Goal: Find specific page/section: Find specific page/section

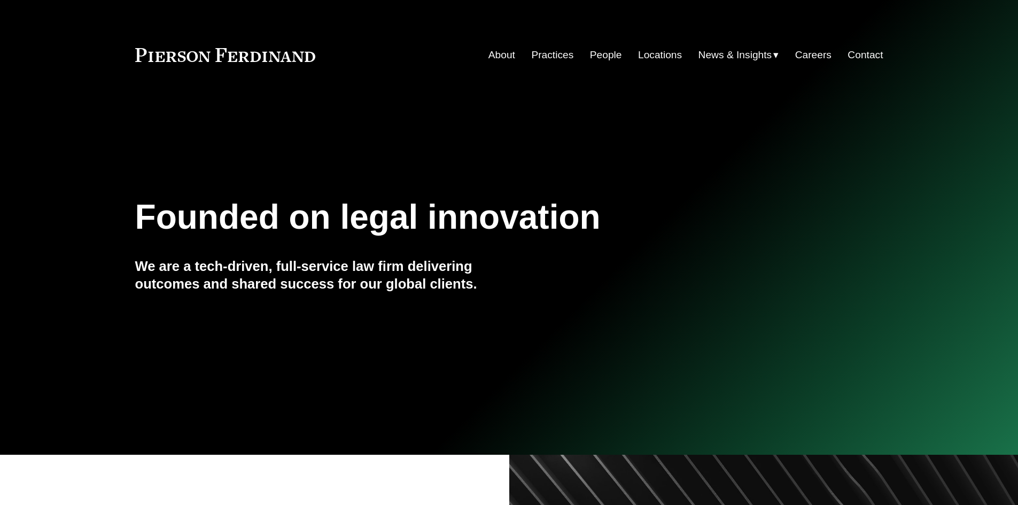
click at [860, 50] on link "Contact" at bounding box center [864, 55] width 35 height 20
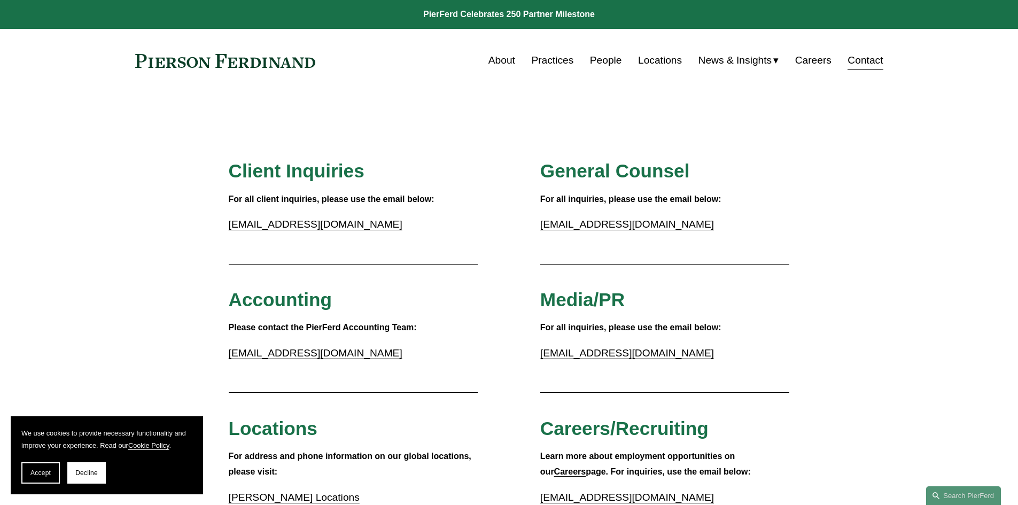
click at [608, 58] on link "People" at bounding box center [606, 60] width 32 height 20
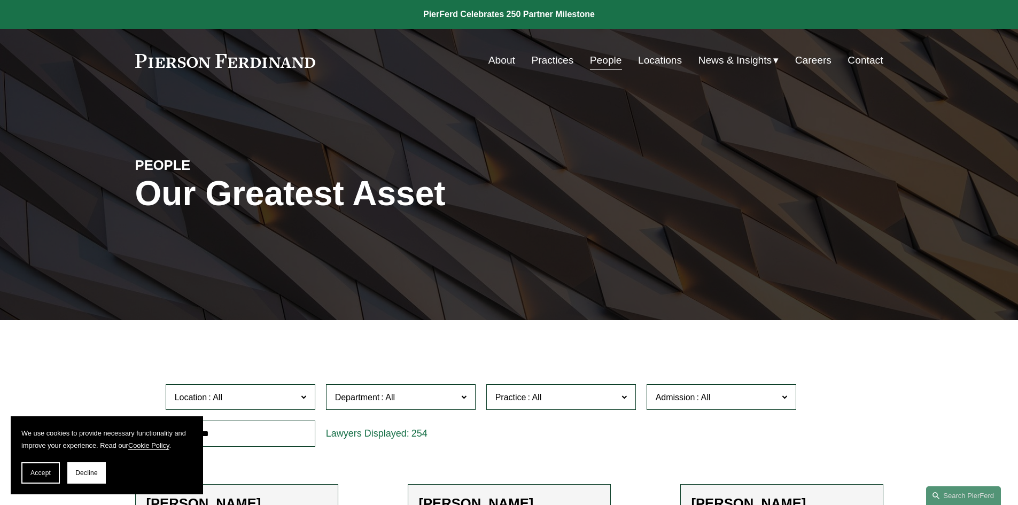
click at [496, 61] on link "About" at bounding box center [501, 60] width 27 height 20
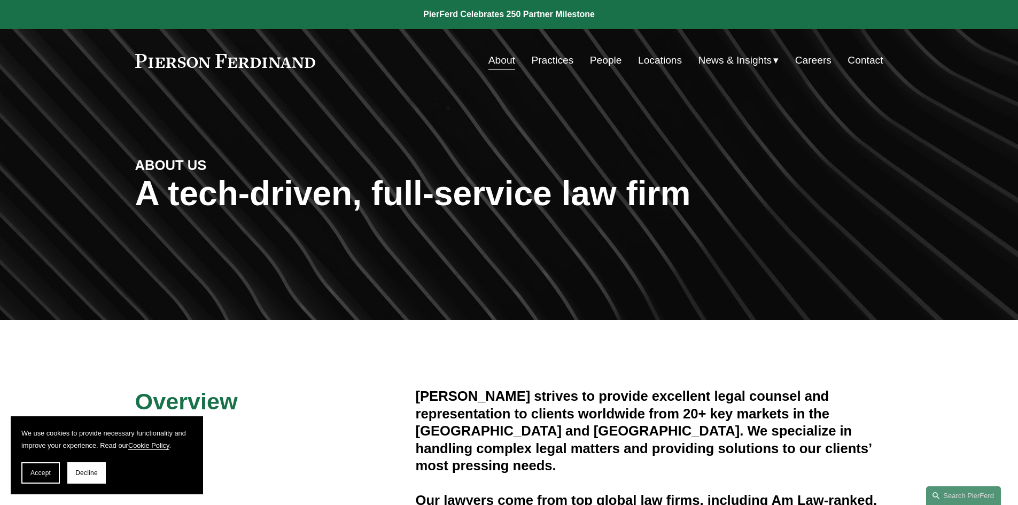
click at [806, 64] on link "Careers" at bounding box center [813, 60] width 36 height 20
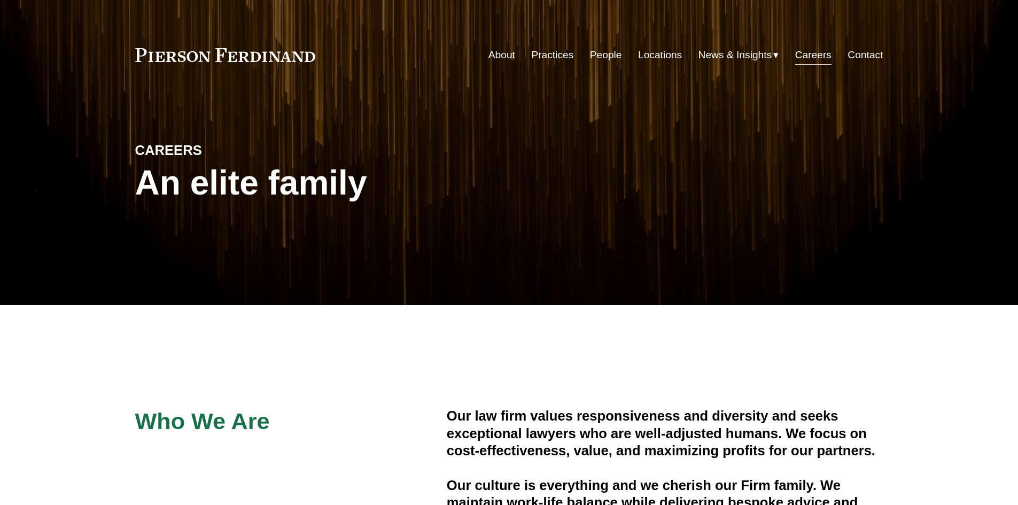
click at [873, 61] on link "Contact" at bounding box center [864, 55] width 35 height 20
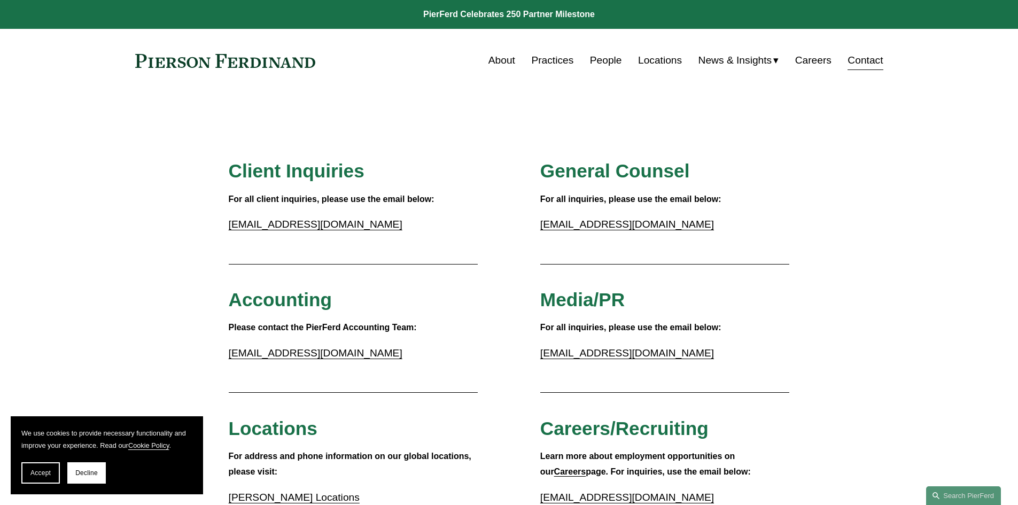
click at [645, 54] on link "Locations" at bounding box center [660, 60] width 44 height 20
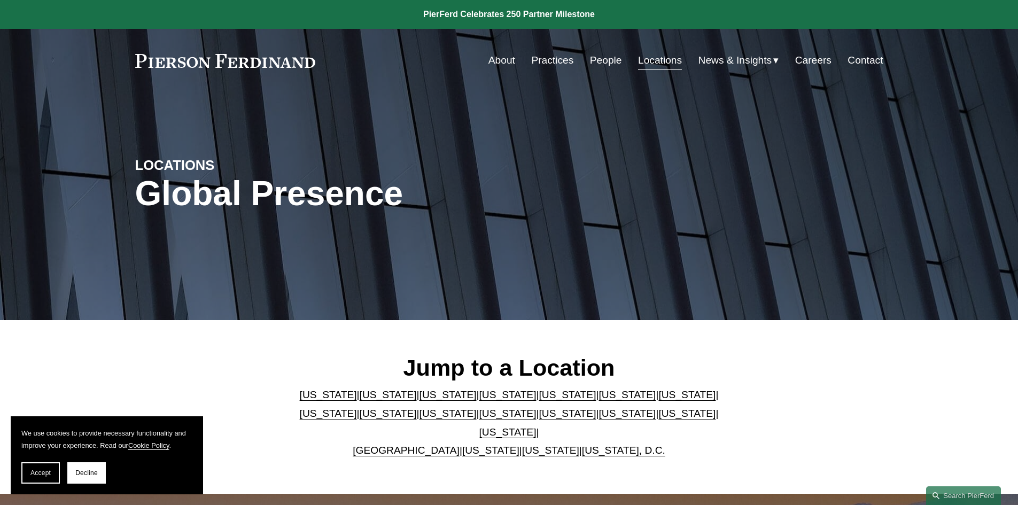
click at [603, 58] on link "People" at bounding box center [606, 60] width 32 height 20
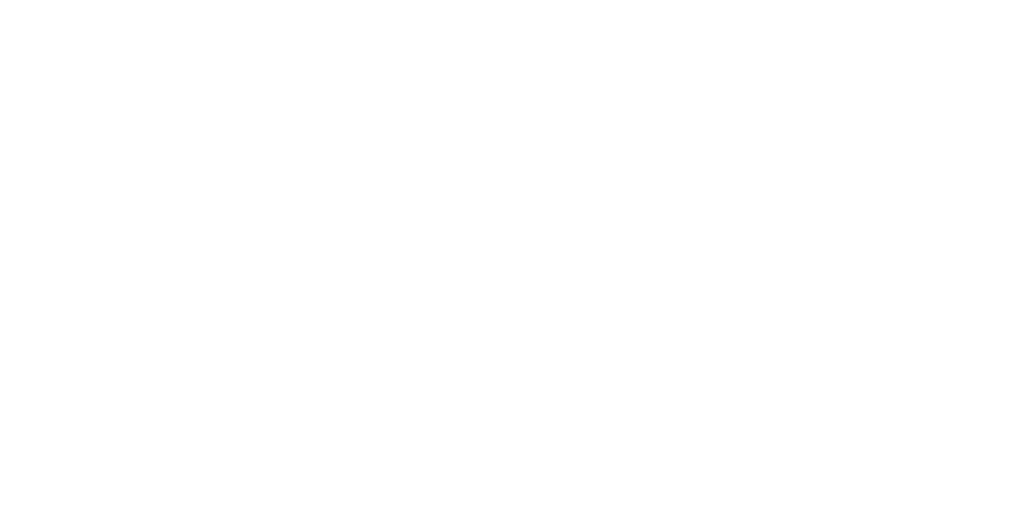
click at [0, 0] on html at bounding box center [0, 0] width 0 height 0
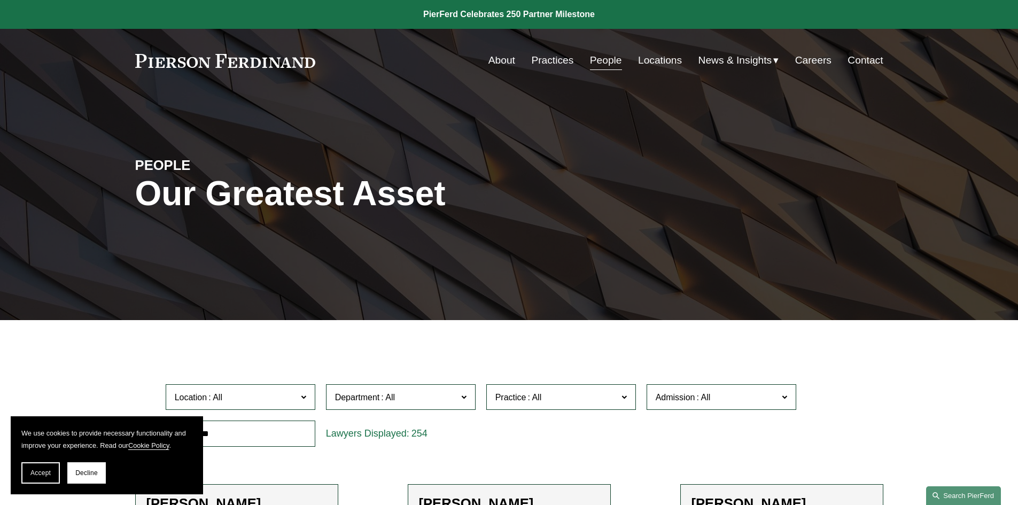
click at [956, 494] on link "Search this site" at bounding box center [963, 495] width 75 height 19
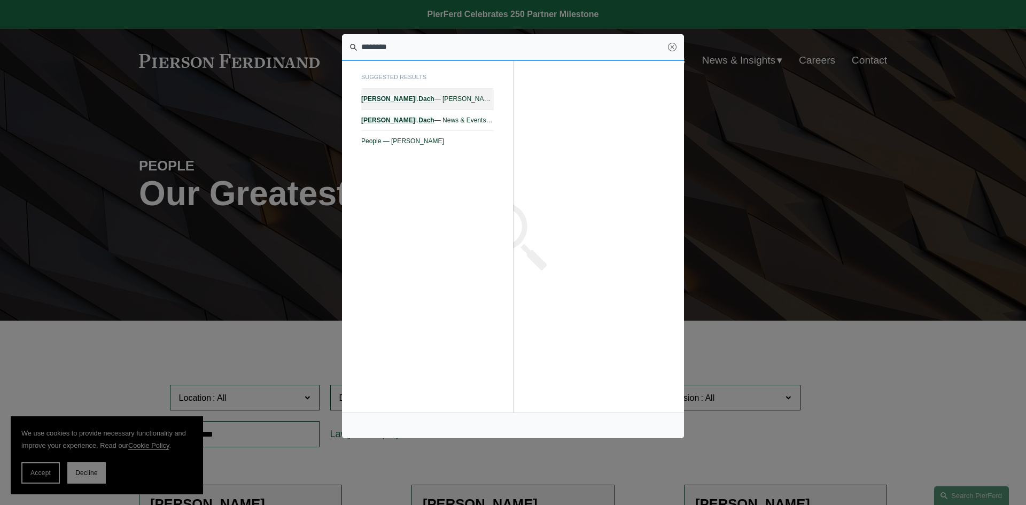
click at [436, 103] on span "Benjamin I. Dach — Pierson Ferdinand LLP" at bounding box center [427, 98] width 132 height 7
type input "********"
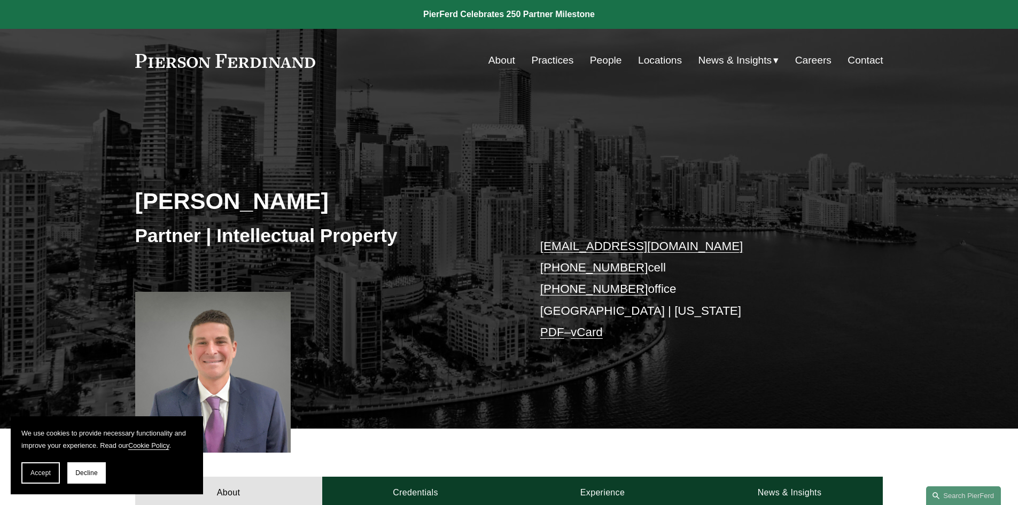
click at [863, 59] on link "Contact" at bounding box center [864, 60] width 35 height 20
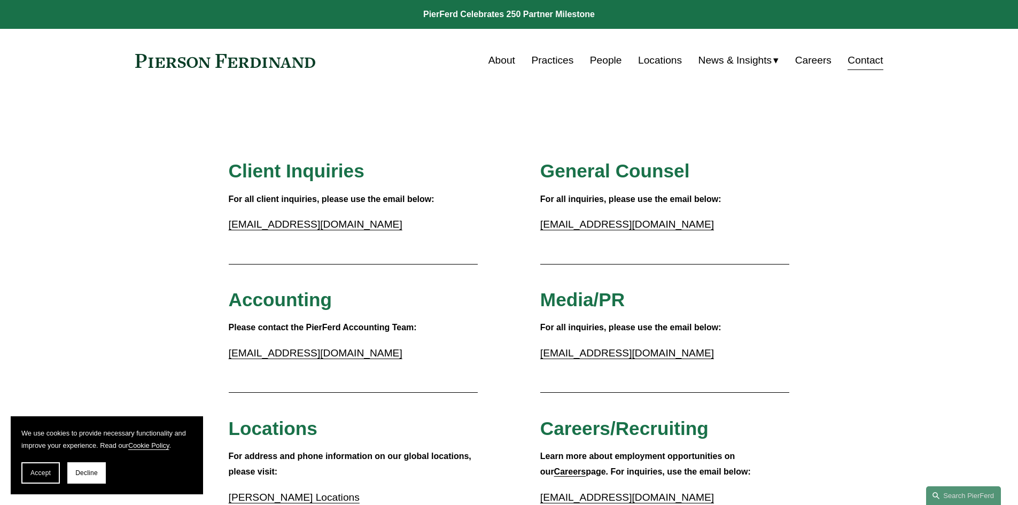
click at [488, 60] on link "About" at bounding box center [501, 60] width 27 height 20
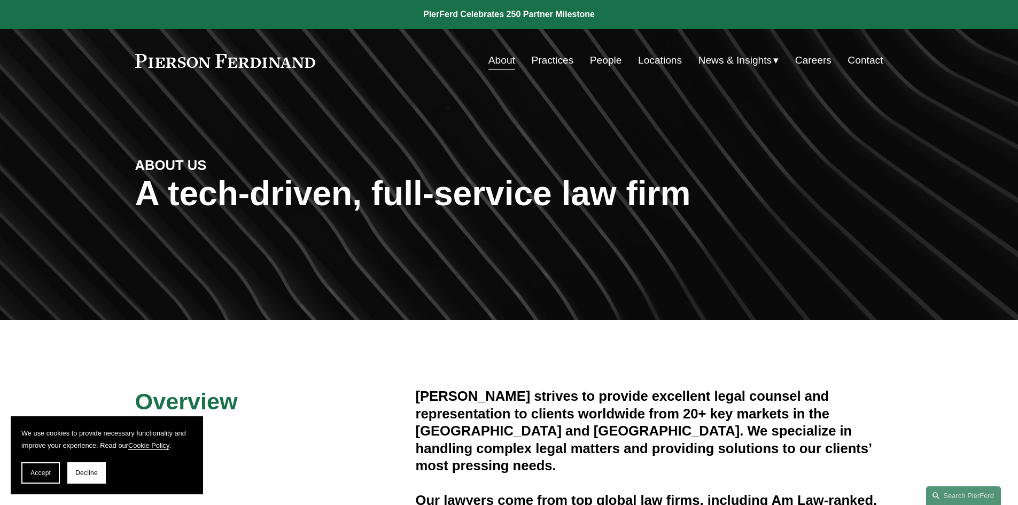
click at [604, 59] on link "People" at bounding box center [606, 60] width 32 height 20
